Goal: Task Accomplishment & Management: Use online tool/utility

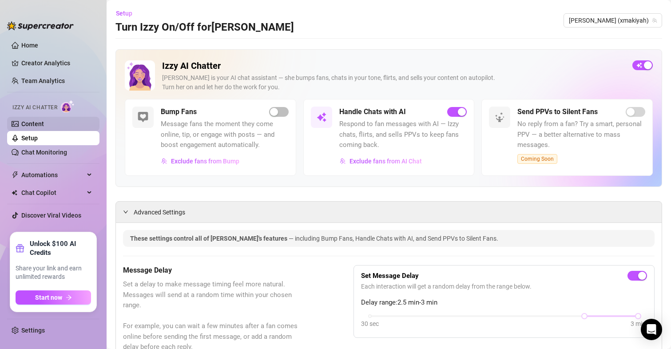
click at [44, 123] on link "Content" at bounding box center [32, 123] width 23 height 7
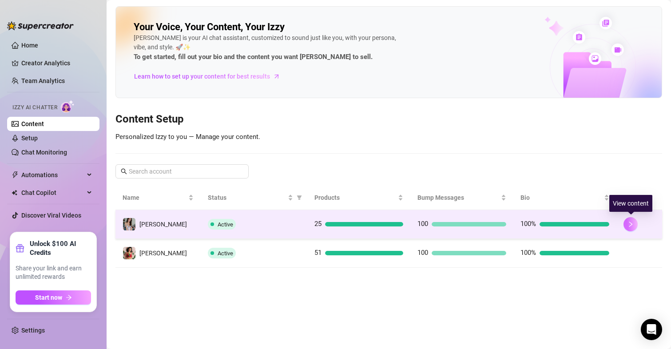
click at [631, 220] on button "button" at bounding box center [630, 224] width 14 height 14
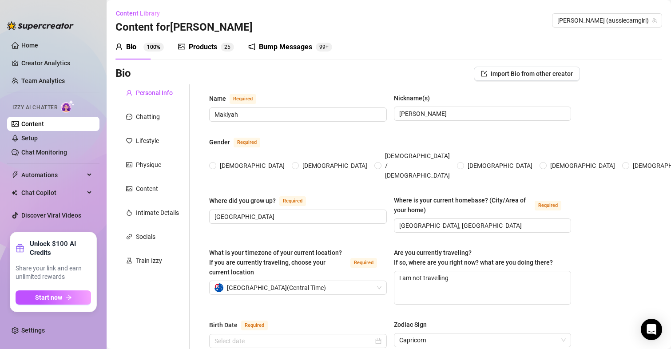
radio input "true"
type input "[DATE]"
click at [219, 47] on div "Products 2 5" at bounding box center [206, 47] width 56 height 11
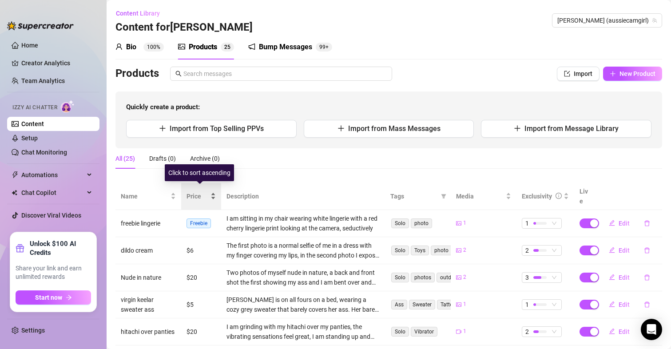
click at [208, 191] on div "Price" at bounding box center [200, 196] width 29 height 10
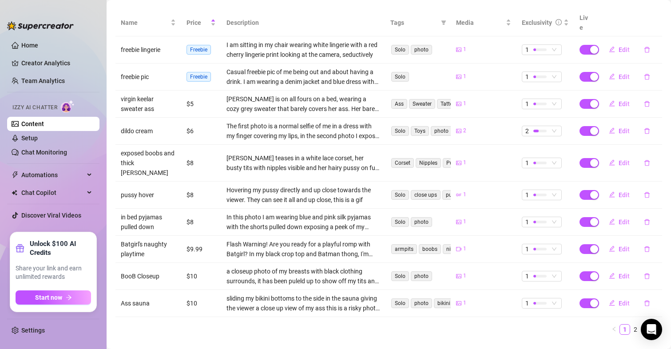
click at [641, 325] on link "3" at bounding box center [646, 330] width 10 height 10
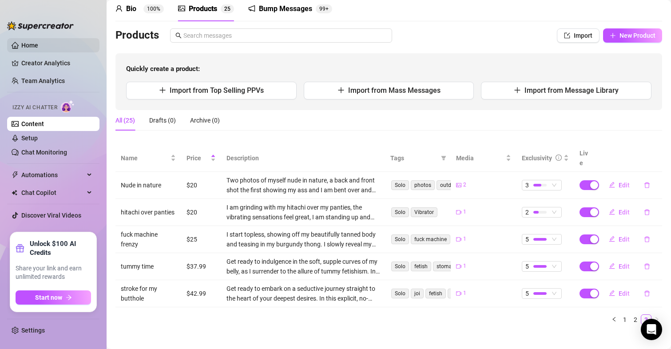
click at [23, 48] on link "Home" at bounding box center [29, 45] width 17 height 7
